Goal: Task Accomplishment & Management: Complete application form

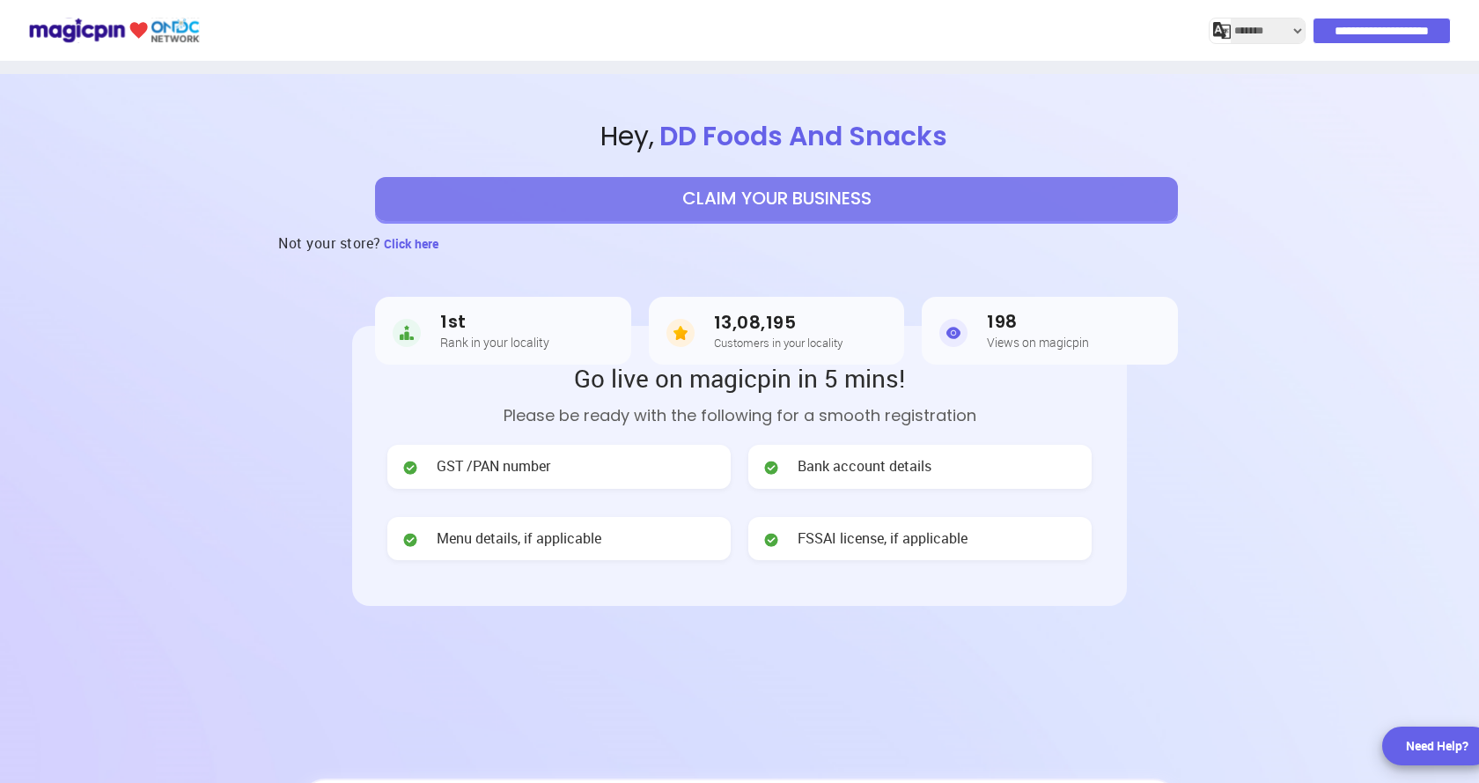
select select "*******"
click at [730, 213] on button "CLAIM YOUR BUSINESS" at bounding box center [776, 199] width 803 height 44
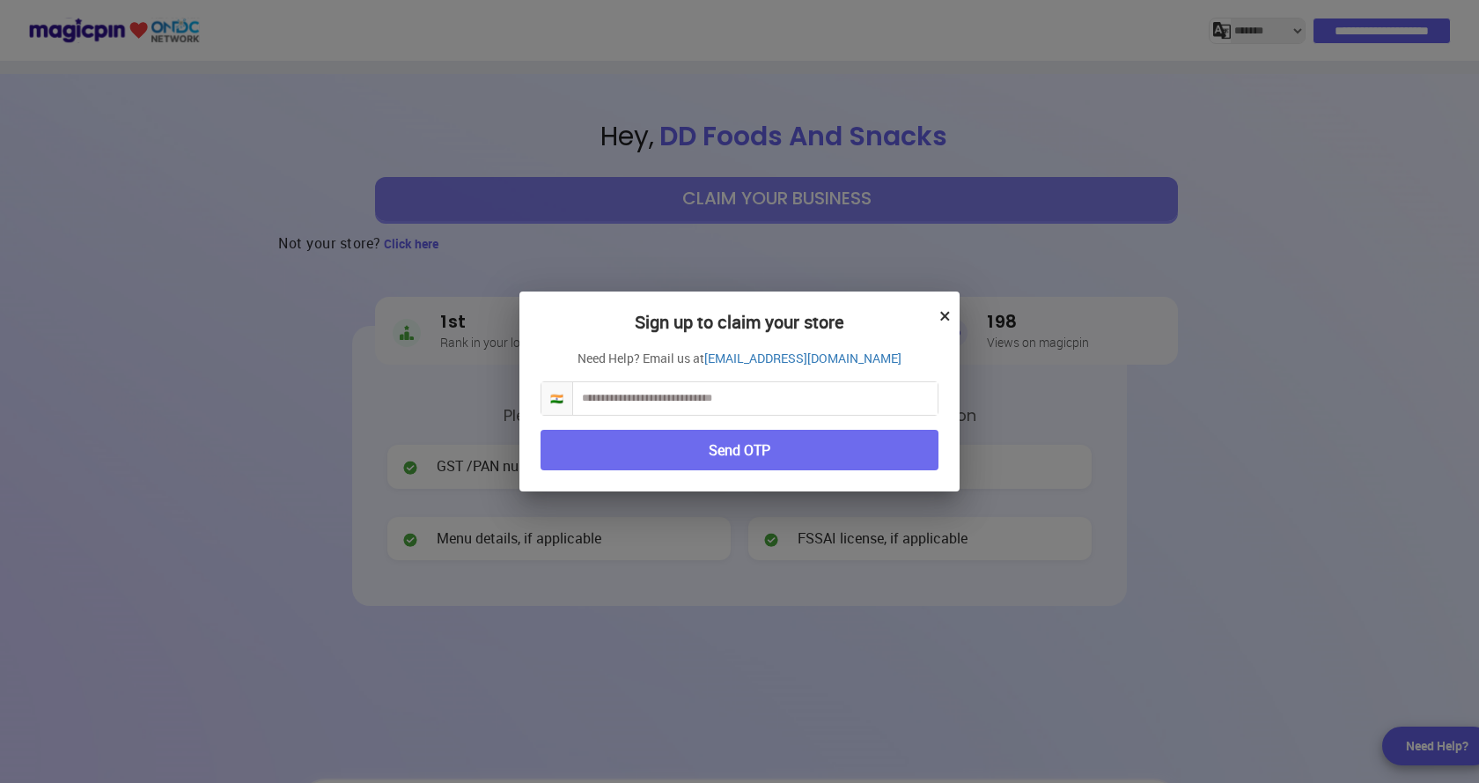
click at [740, 412] on input "text" at bounding box center [755, 398] width 365 height 33
click at [734, 453] on button "Send OTP" at bounding box center [740, 450] width 398 height 41
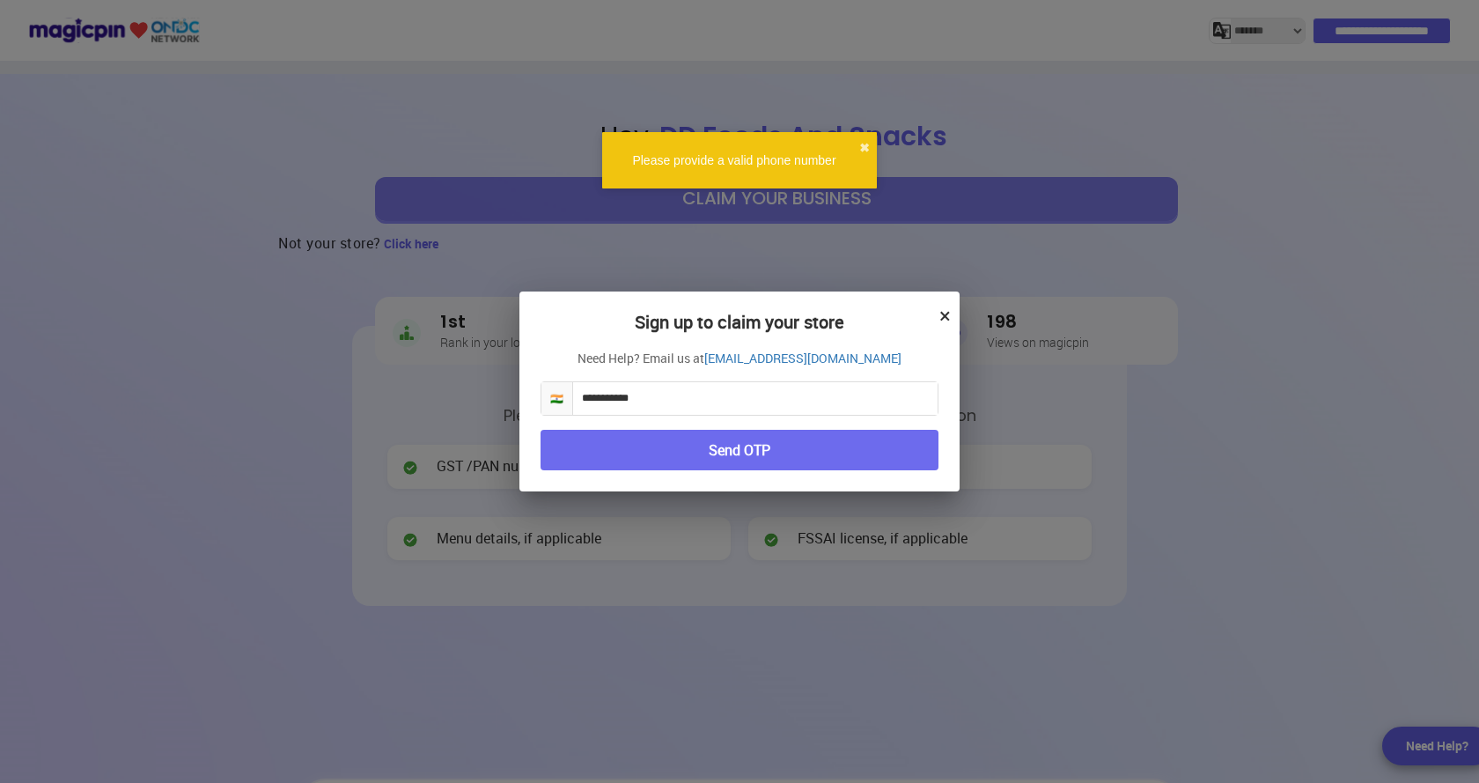
click at [581, 404] on input "**********" at bounding box center [755, 398] width 365 height 33
click at [586, 398] on input "**********" at bounding box center [755, 398] width 365 height 33
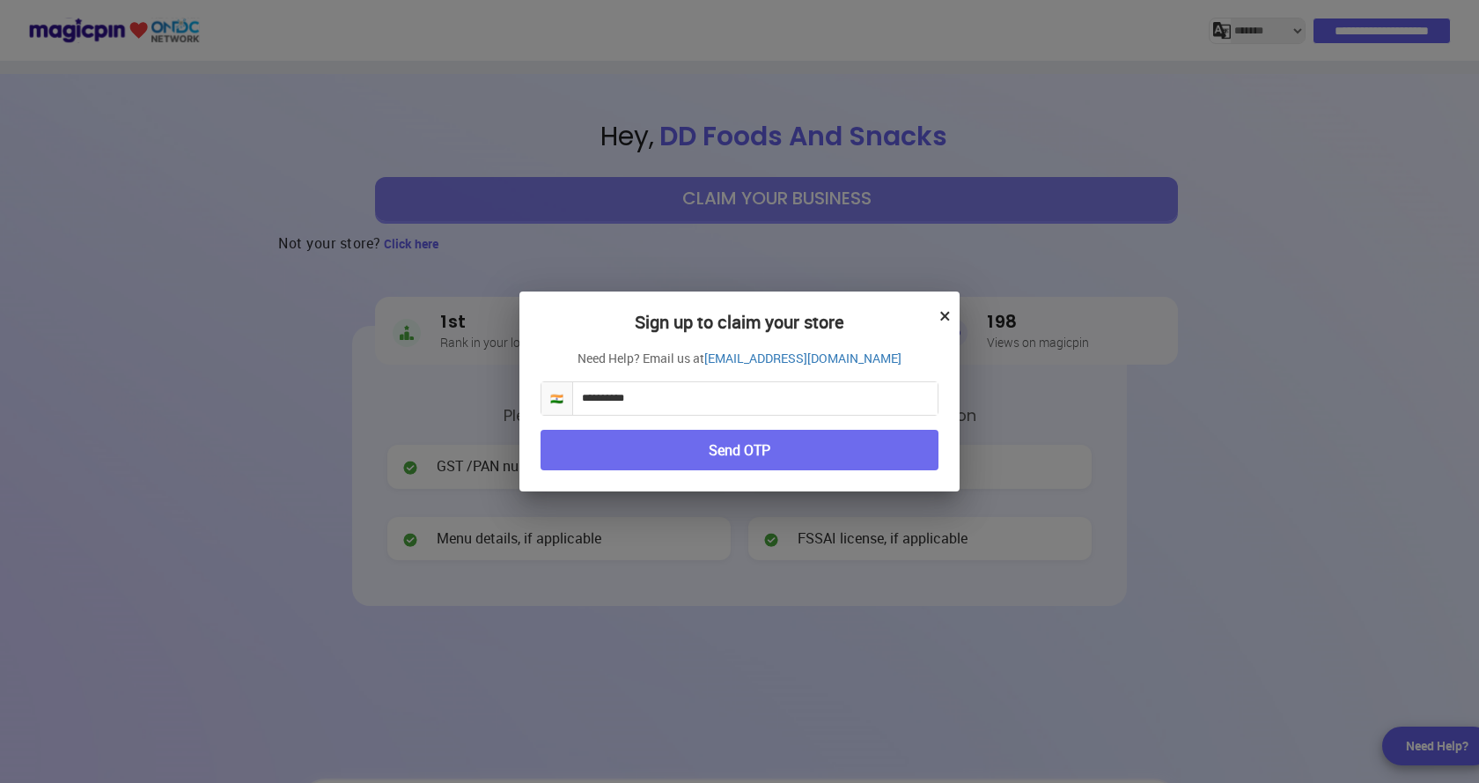
type input "**********"
click at [624, 460] on button "Send OTP" at bounding box center [740, 450] width 398 height 41
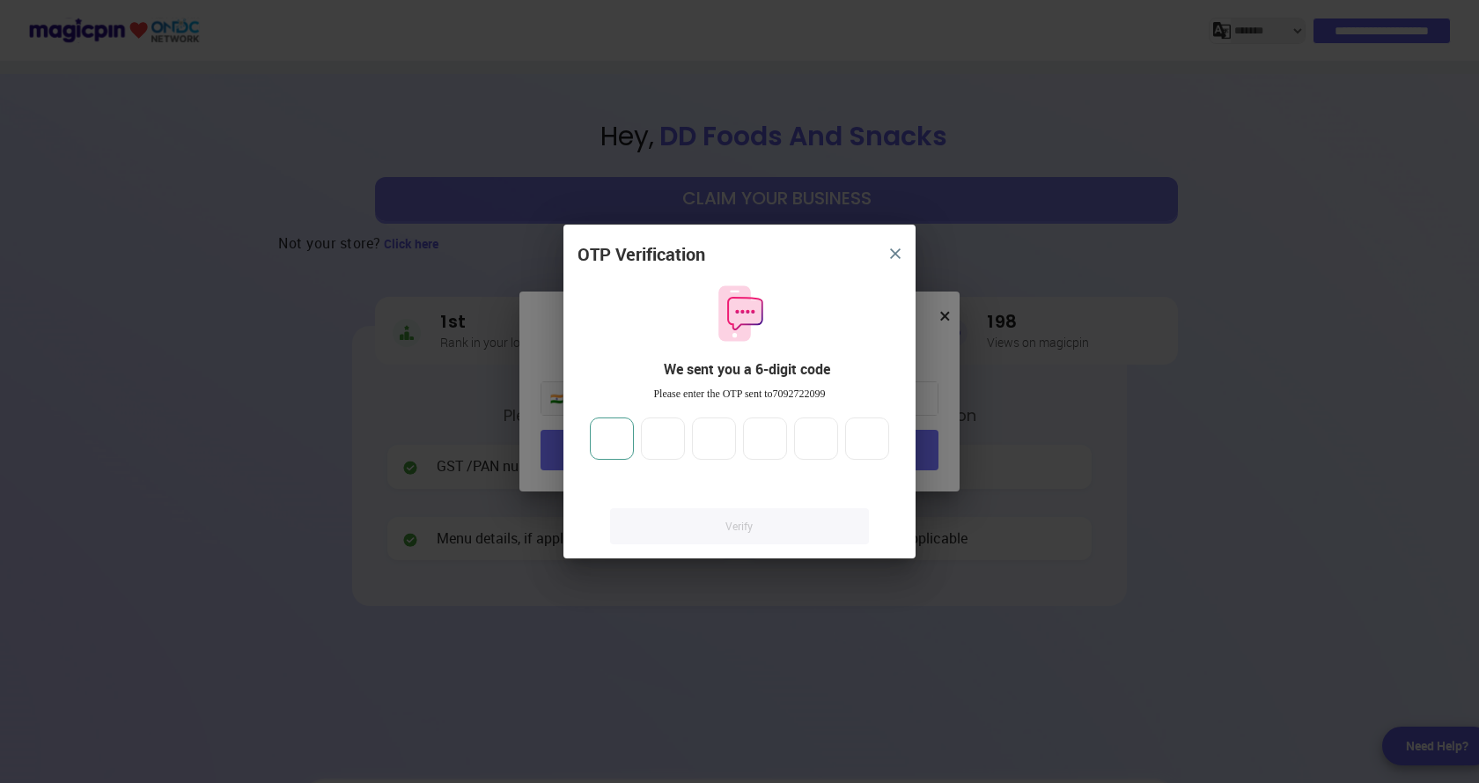
click at [621, 449] on input "number" at bounding box center [612, 438] width 44 height 42
type input "*"
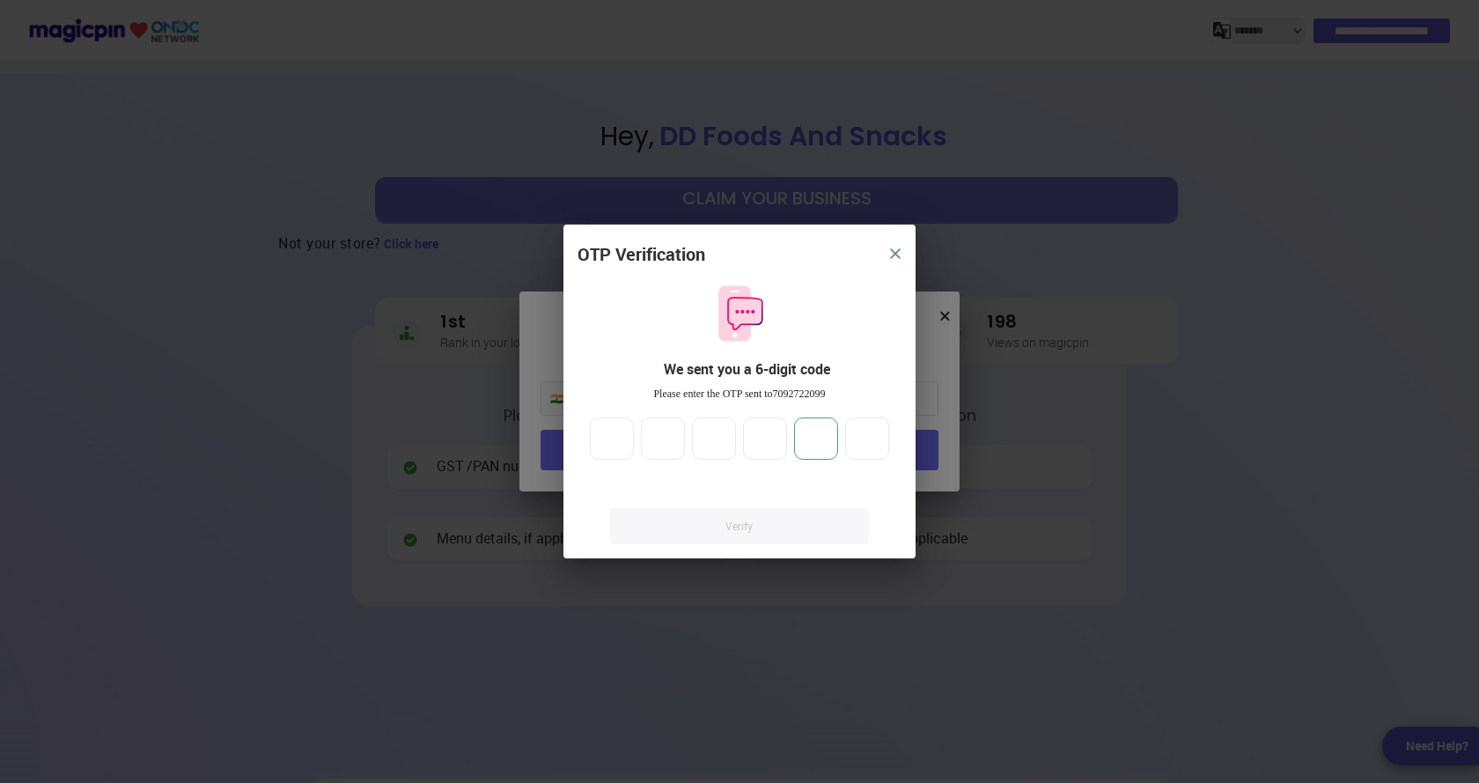
type input "*"
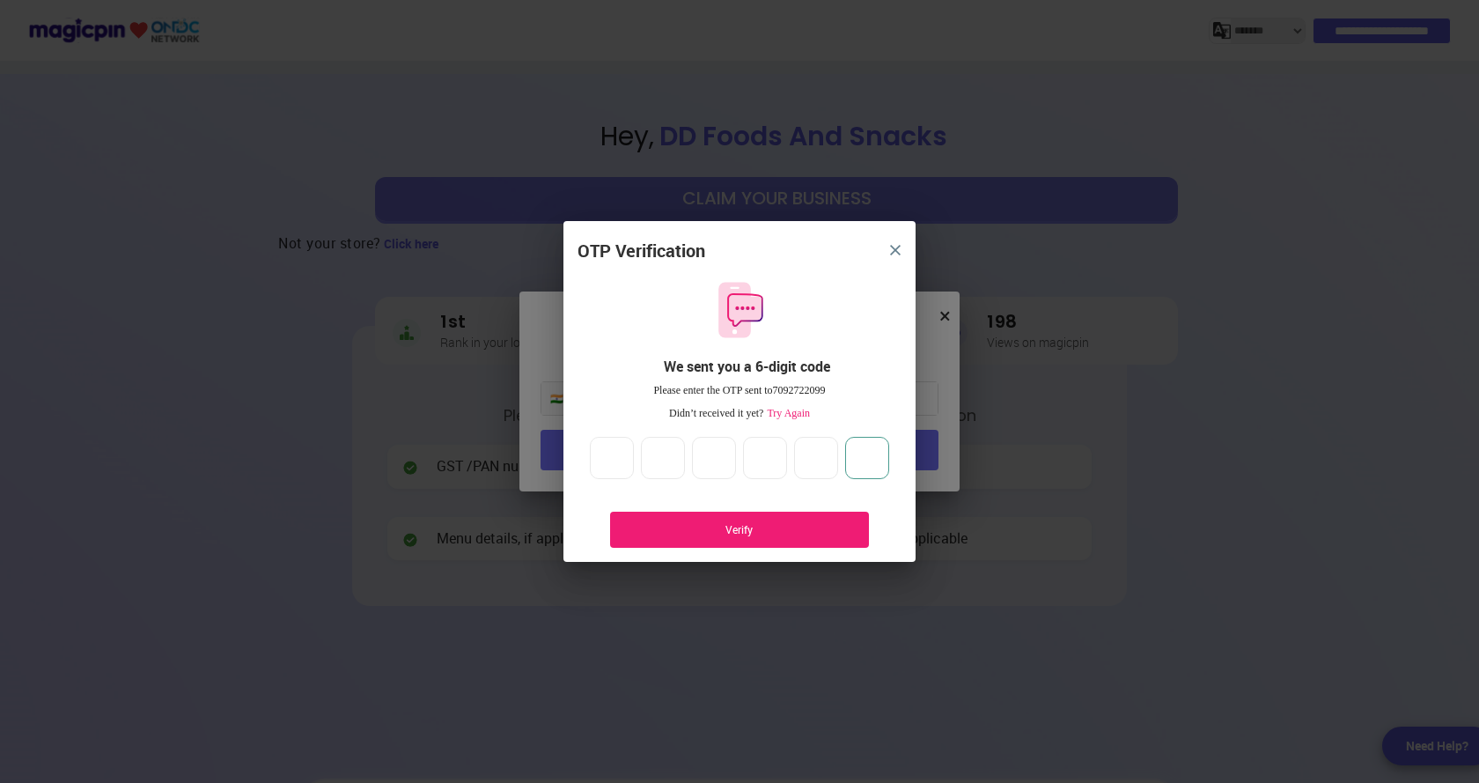
type input "*"
click at [655, 524] on div "Verify" at bounding box center [740, 529] width 206 height 15
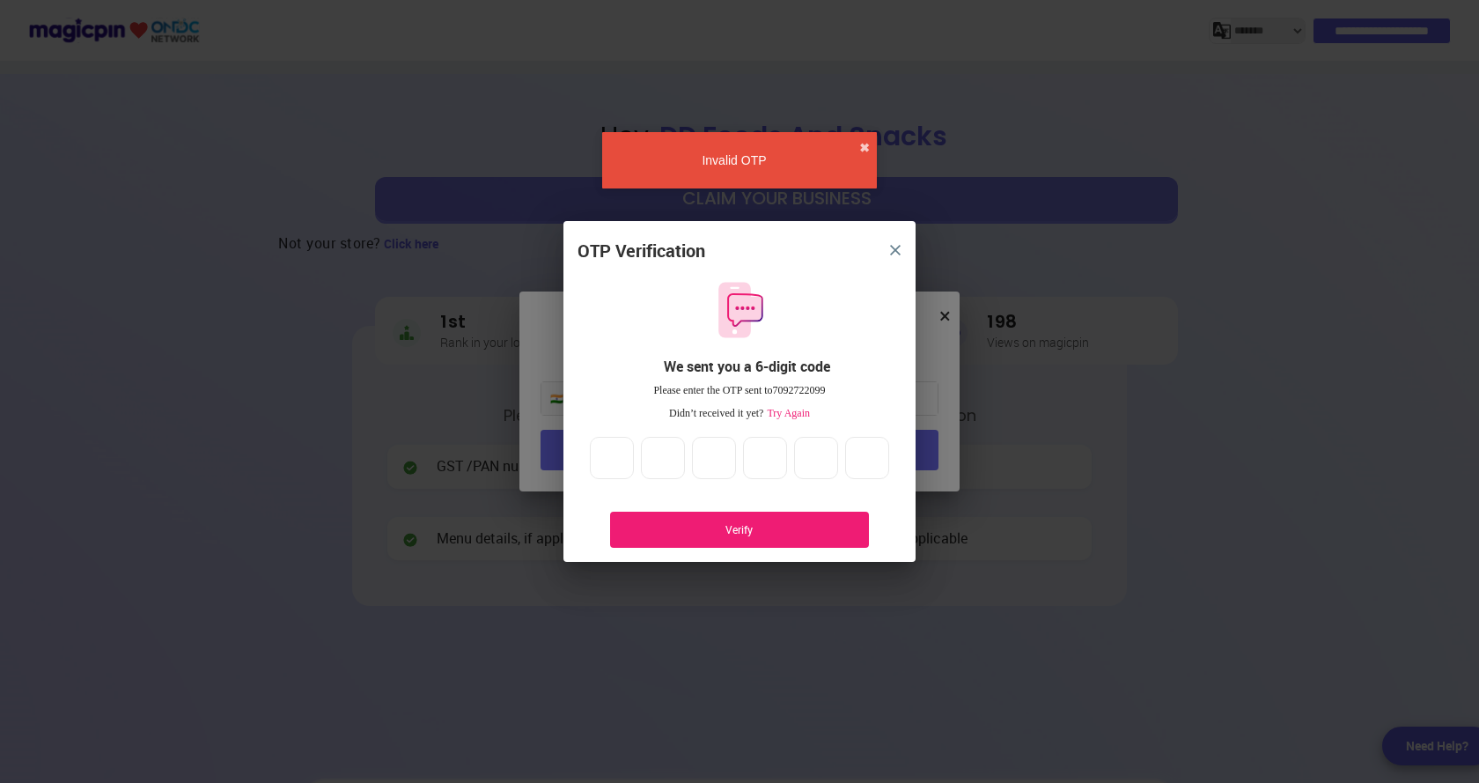
click at [788, 416] on span "Try Again" at bounding box center [786, 413] width 47 height 12
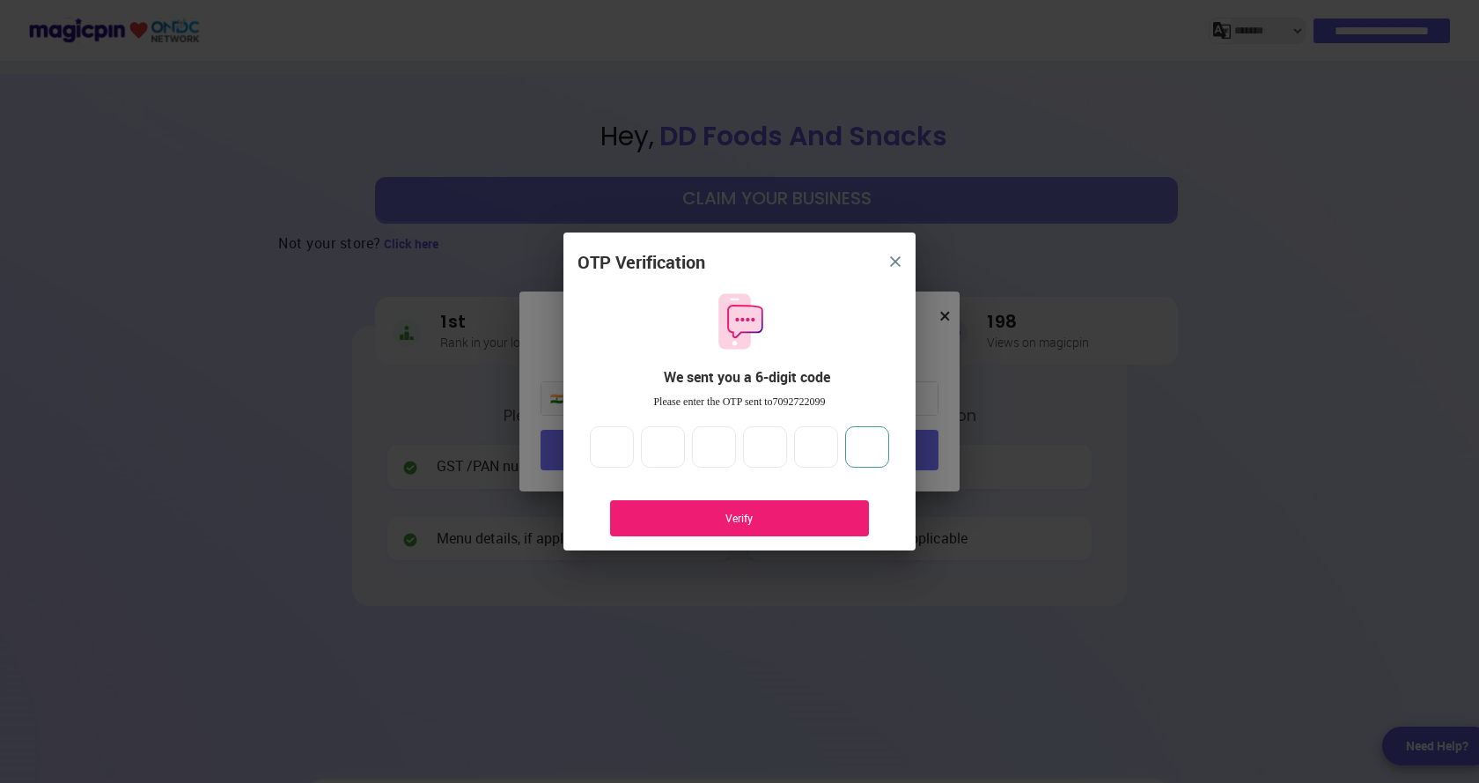
click at [886, 451] on input "*" at bounding box center [867, 447] width 44 height 42
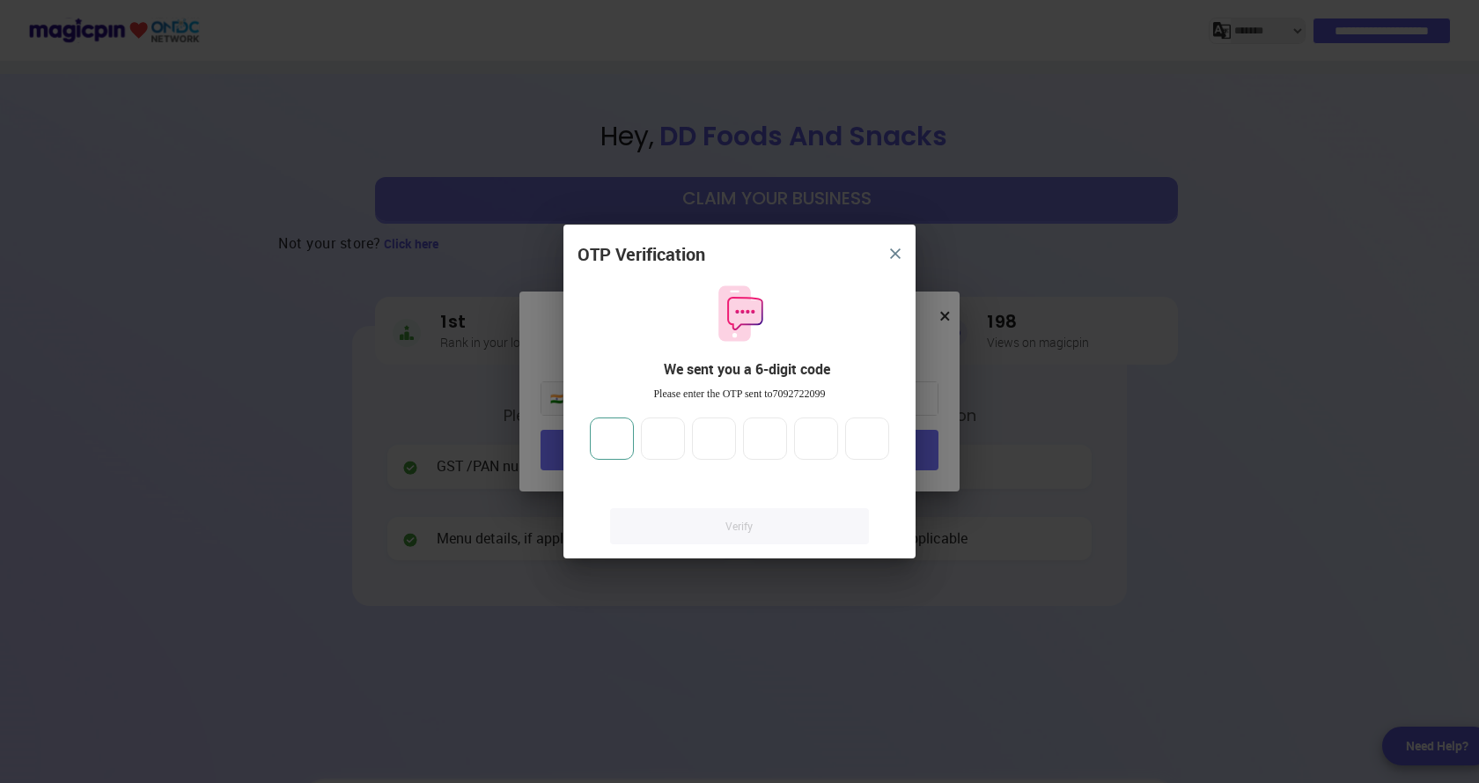
type input "*"
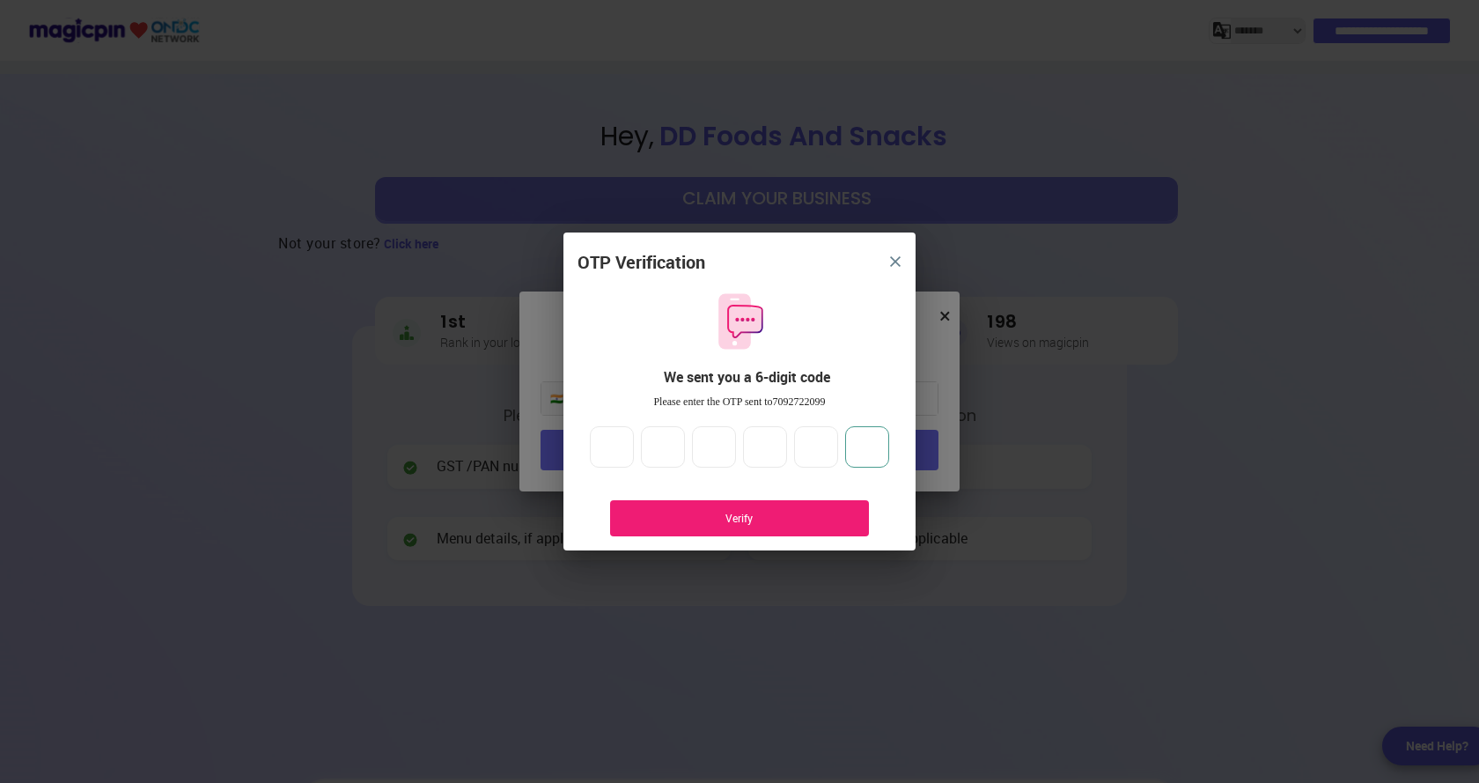
type input "*"
click at [796, 507] on div "Verify" at bounding box center [739, 518] width 259 height 36
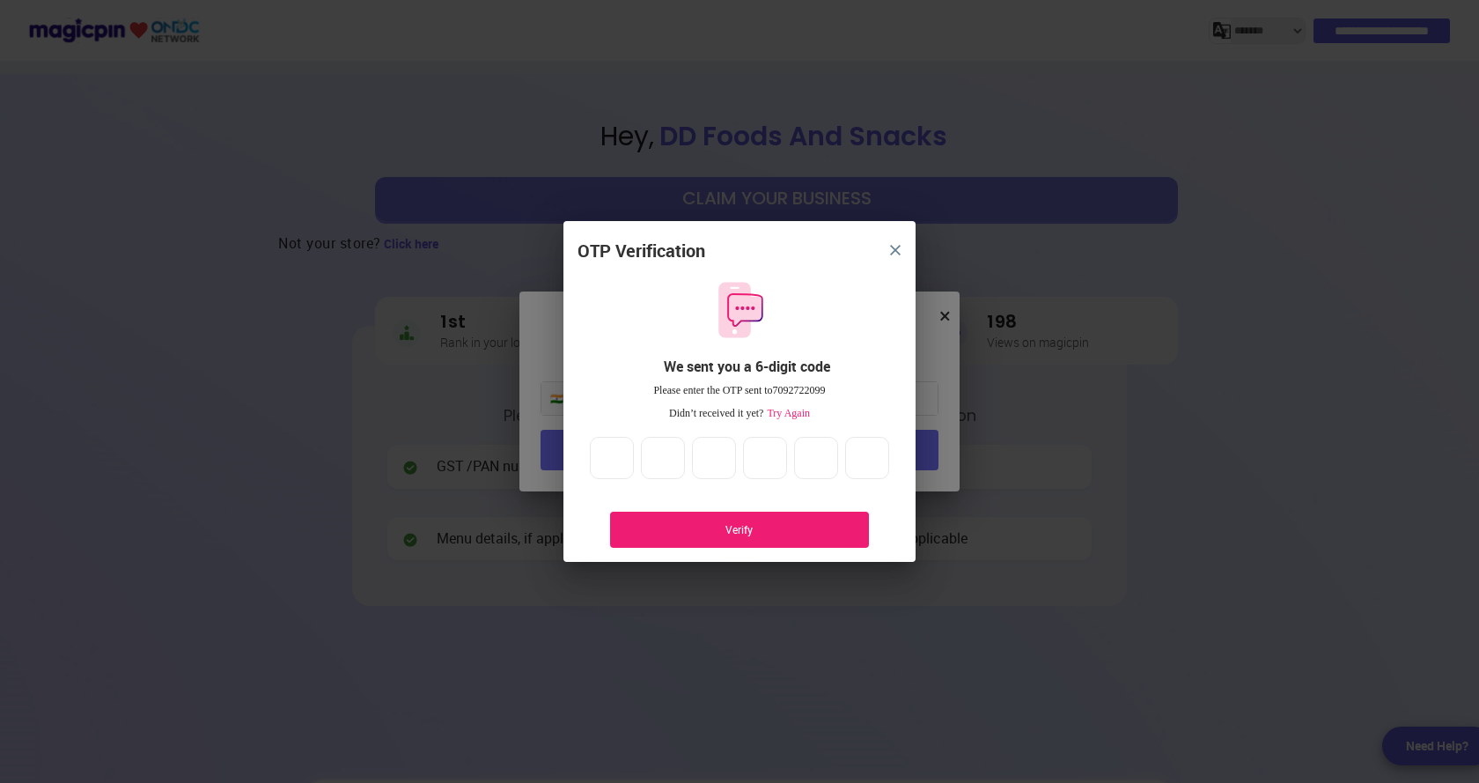
click at [742, 522] on div "Verify" at bounding box center [740, 529] width 206 height 15
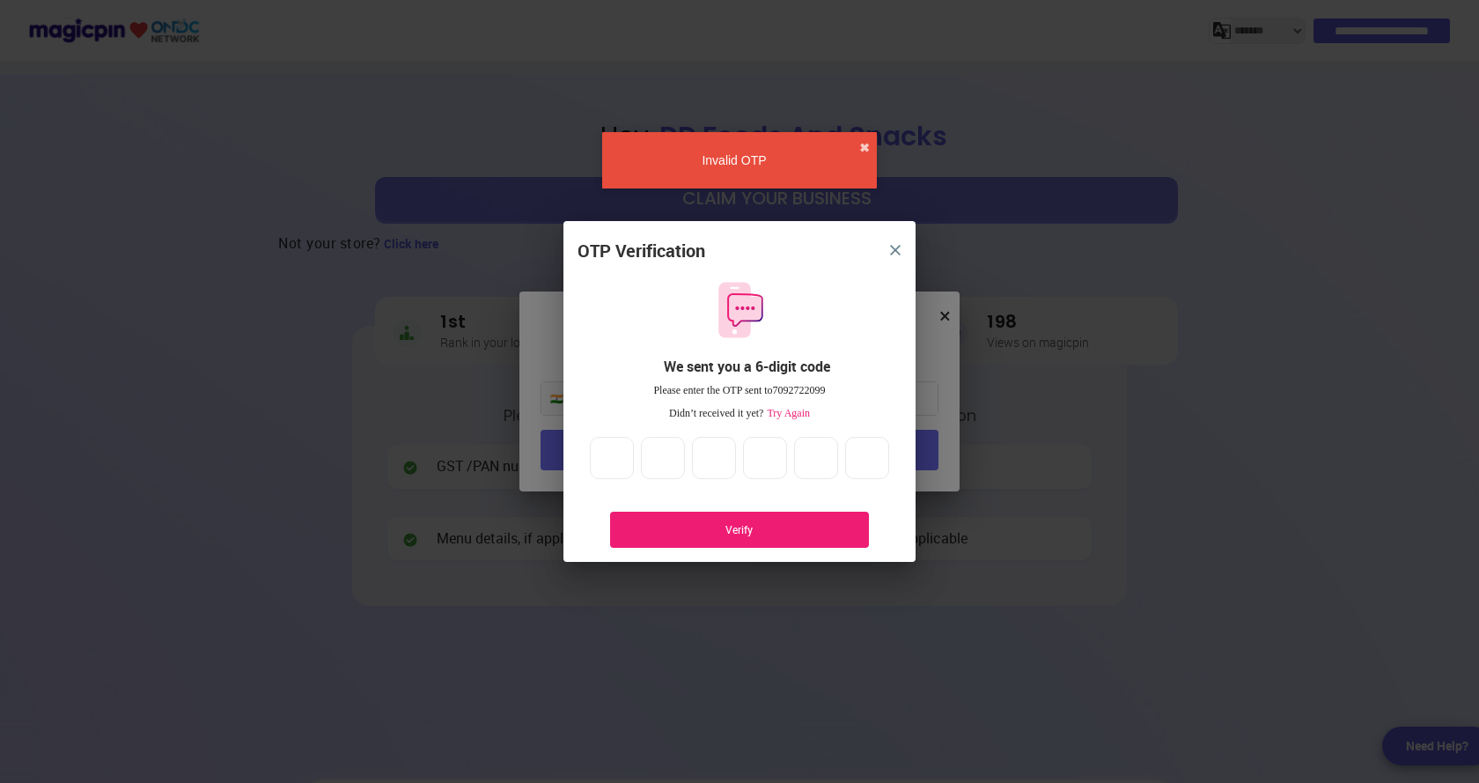
click at [785, 414] on span "Try Again" at bounding box center [786, 413] width 47 height 12
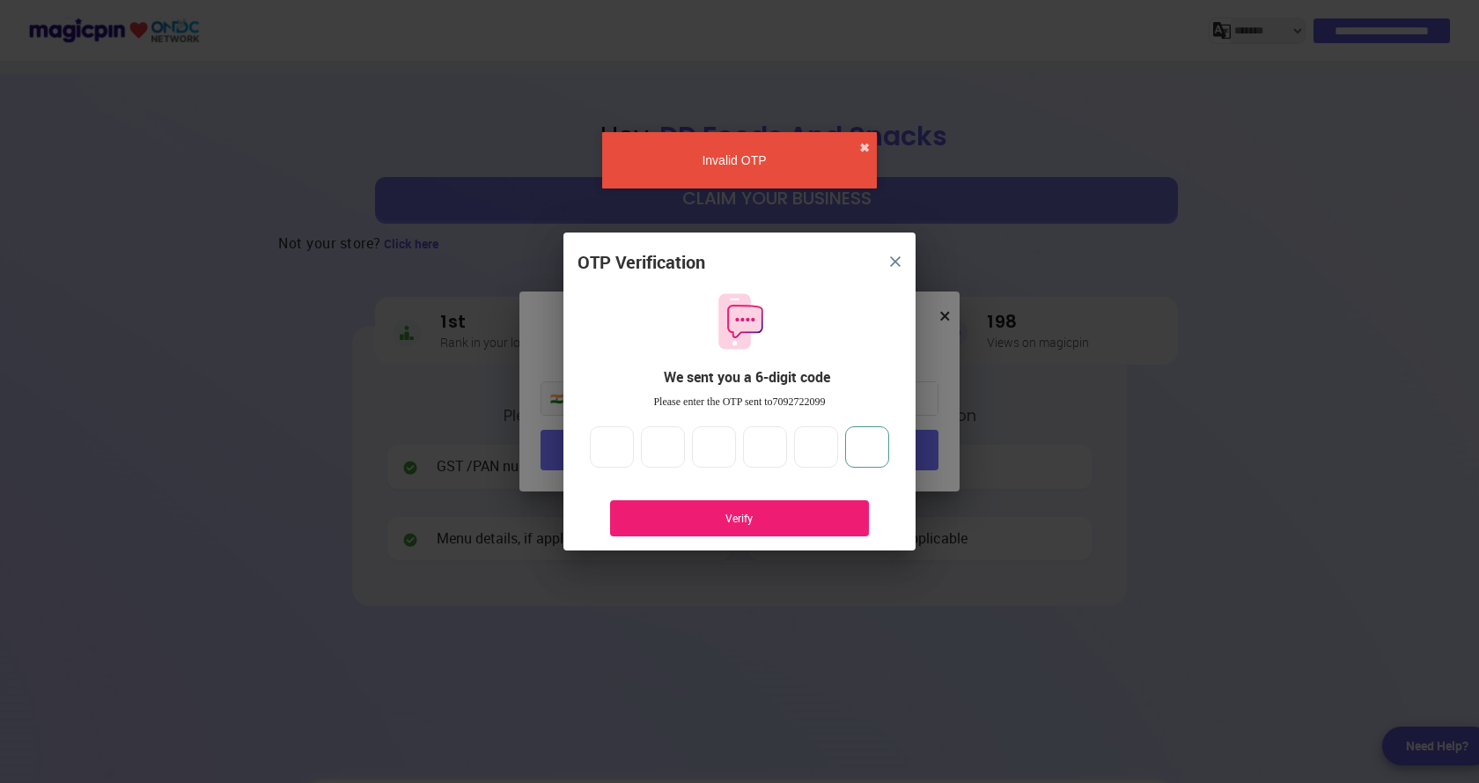
click at [871, 447] on input "*" at bounding box center [867, 447] width 44 height 42
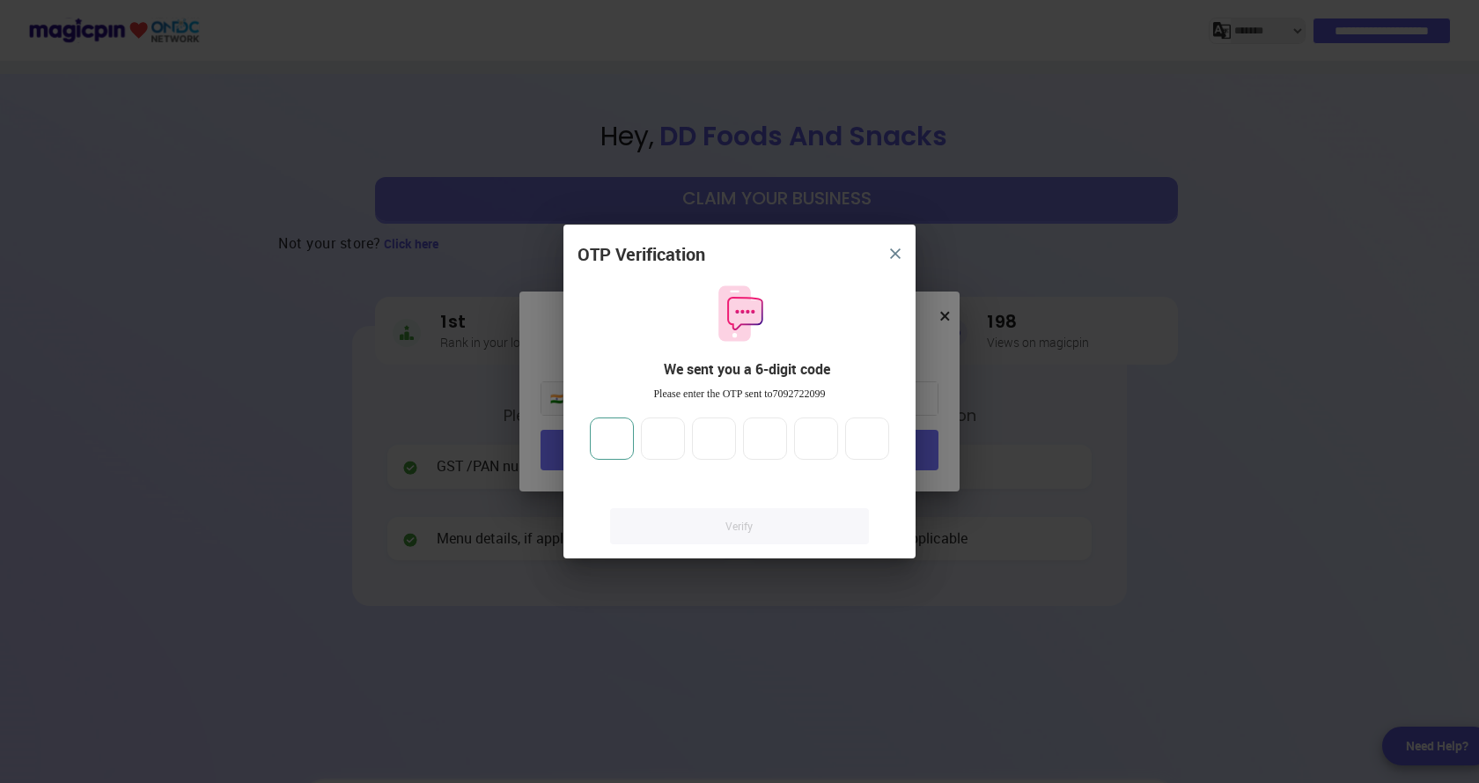
type input "*"
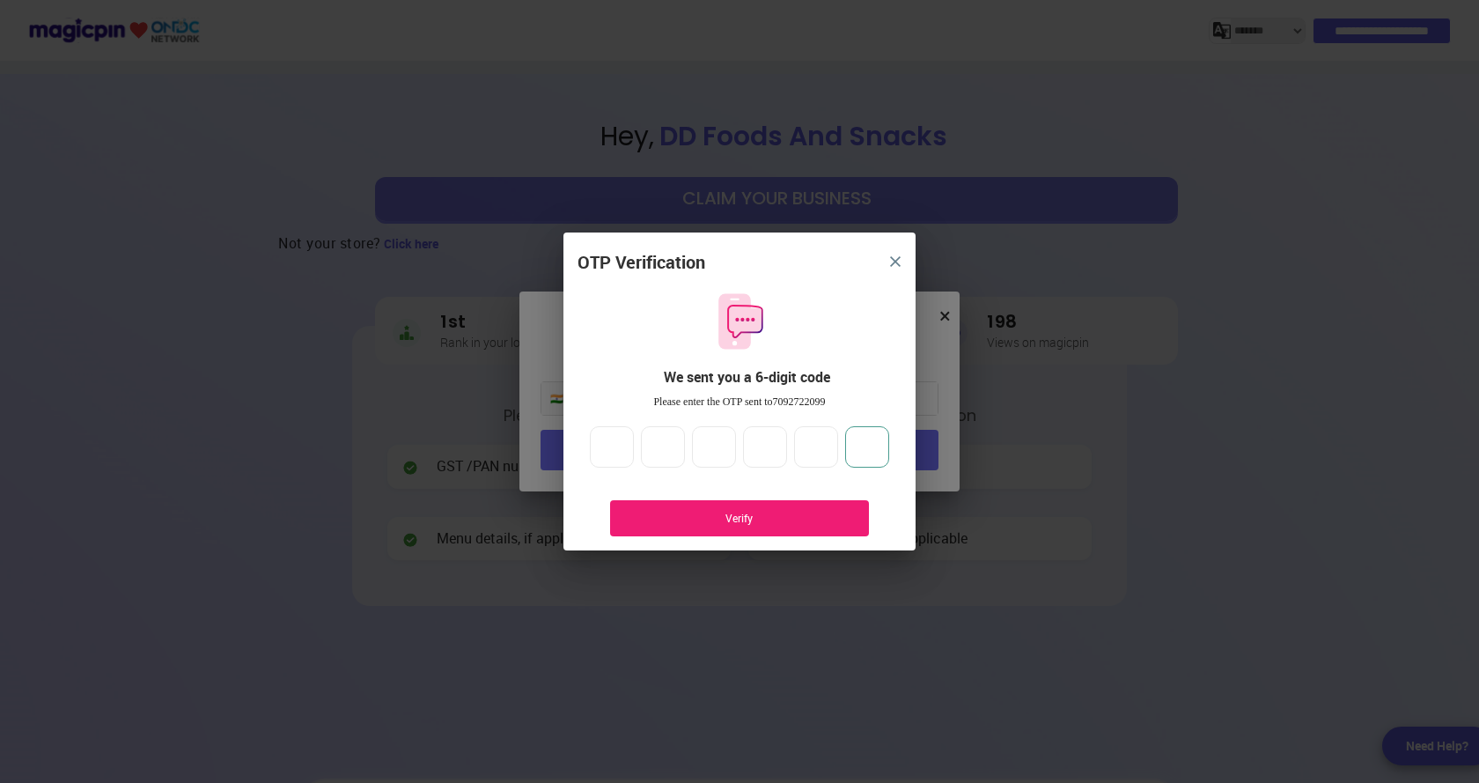
type input "*"
click at [779, 514] on div "Verify" at bounding box center [740, 518] width 206 height 15
